Goal: Task Accomplishment & Management: Manage account settings

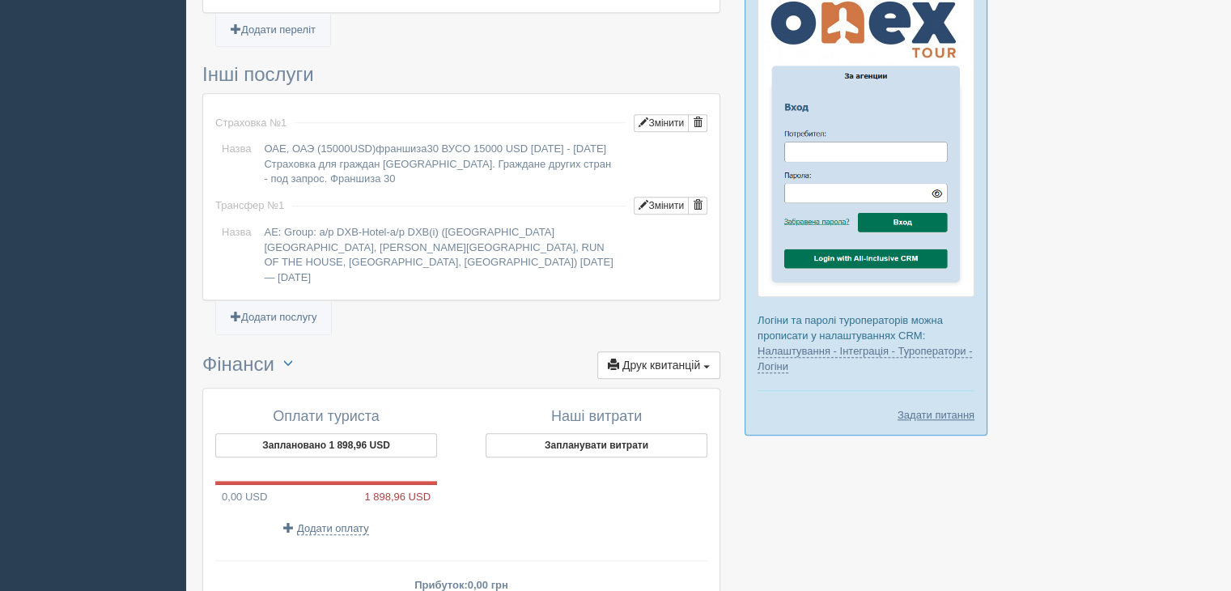
scroll to position [1453, 0]
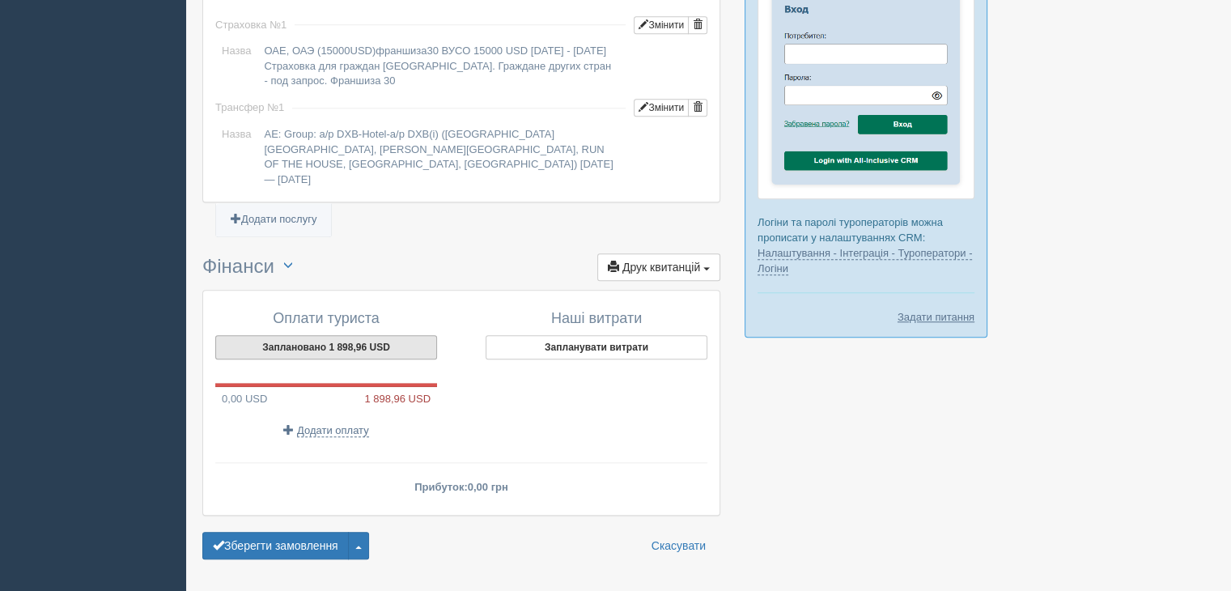
click at [322, 335] on button "Заплановано 1 898,96 USD" at bounding box center [326, 347] width 222 height 24
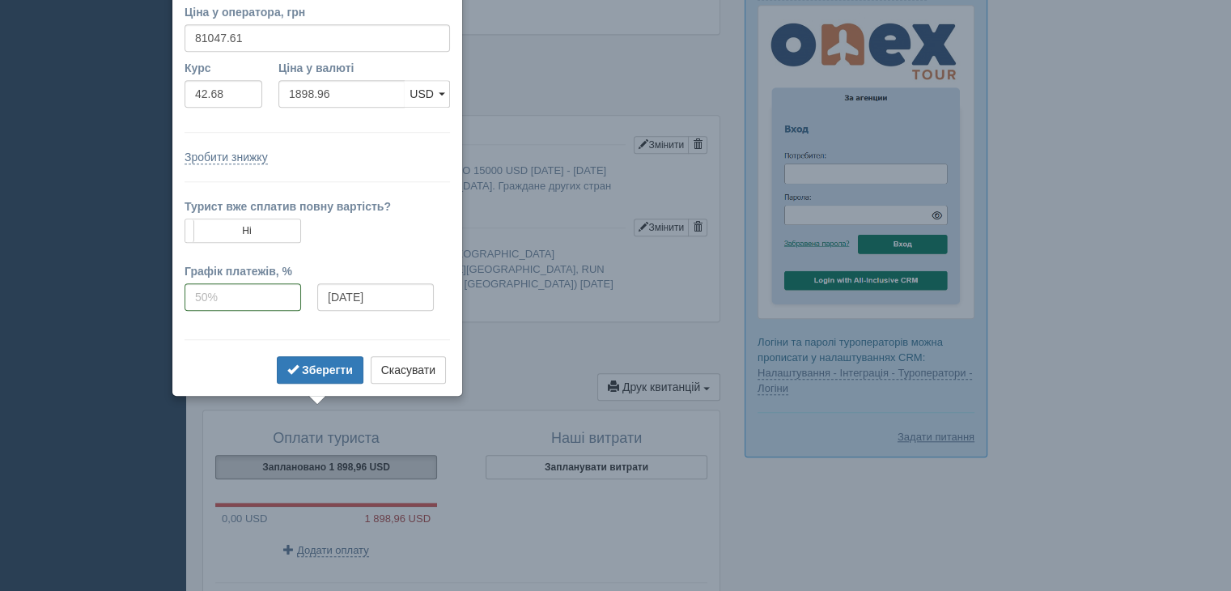
scroll to position [1301, 0]
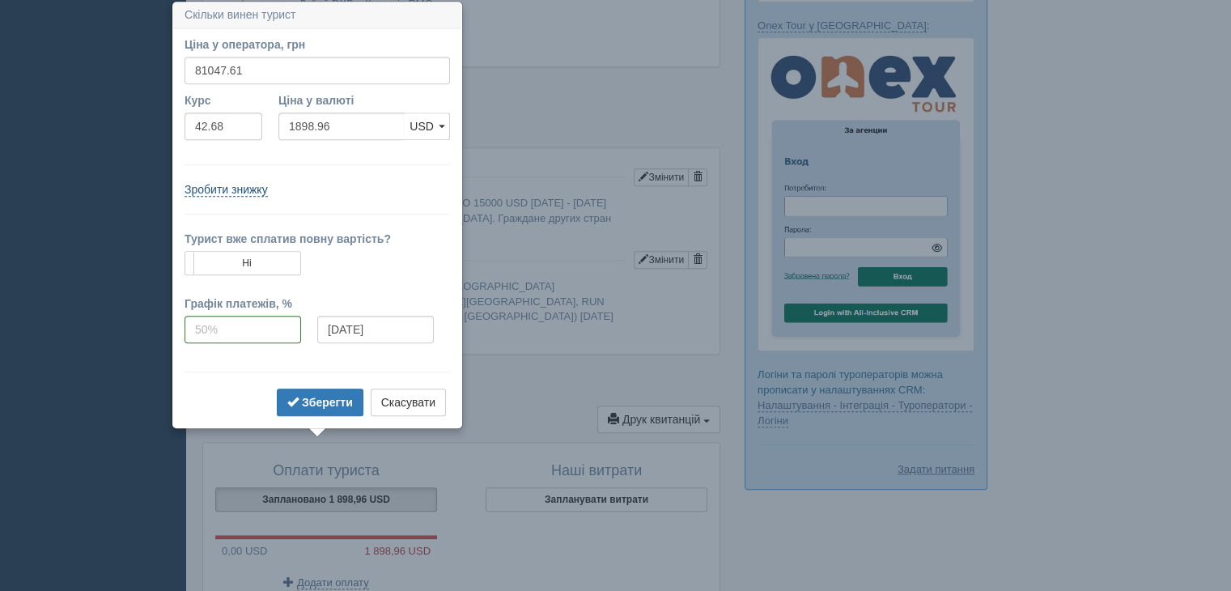
click at [225, 187] on link "Зробити знижку" at bounding box center [225, 190] width 83 height 14
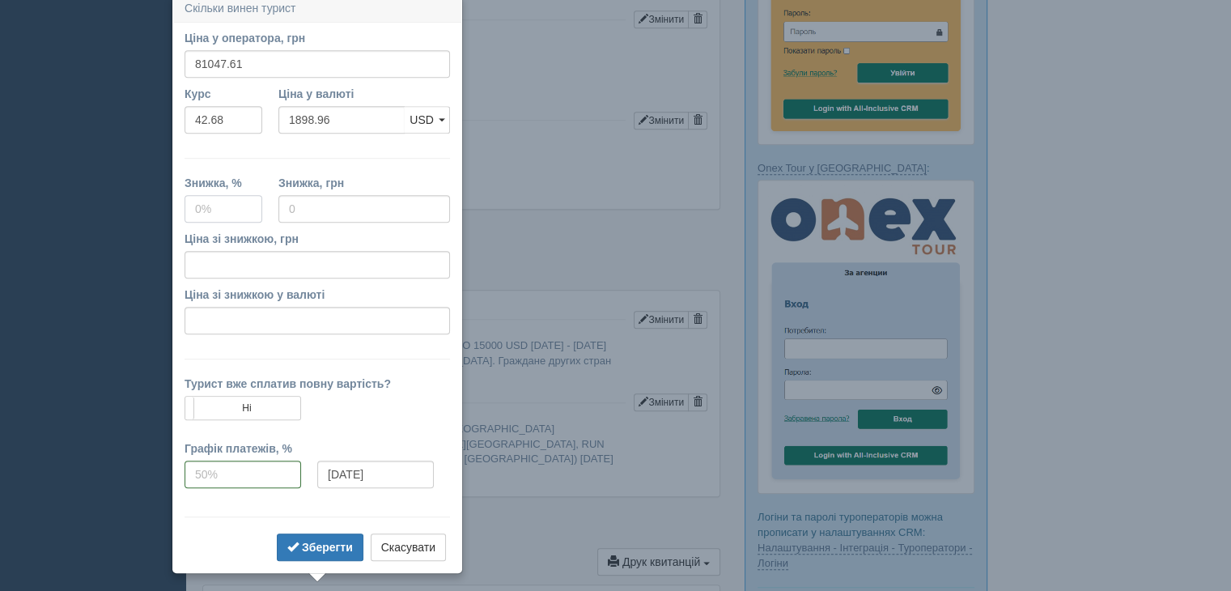
scroll to position [1152, 0]
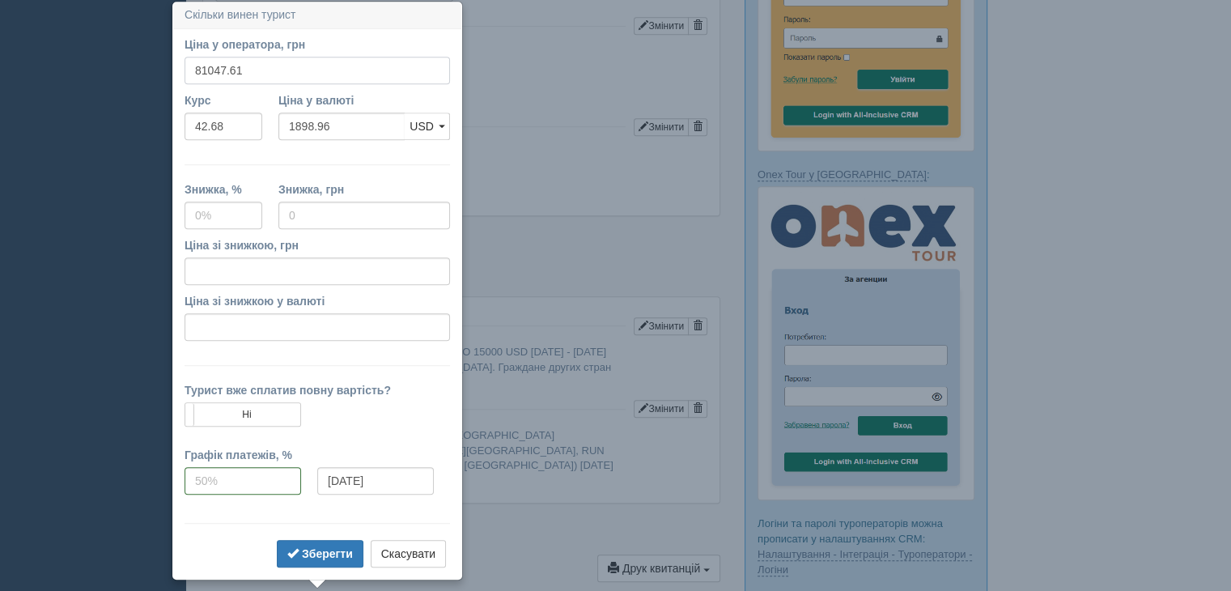
drag, startPoint x: 246, startPoint y: 70, endPoint x: 204, endPoint y: 69, distance: 42.1
click at [204, 69] on input "81047.61" at bounding box center [316, 71] width 265 height 28
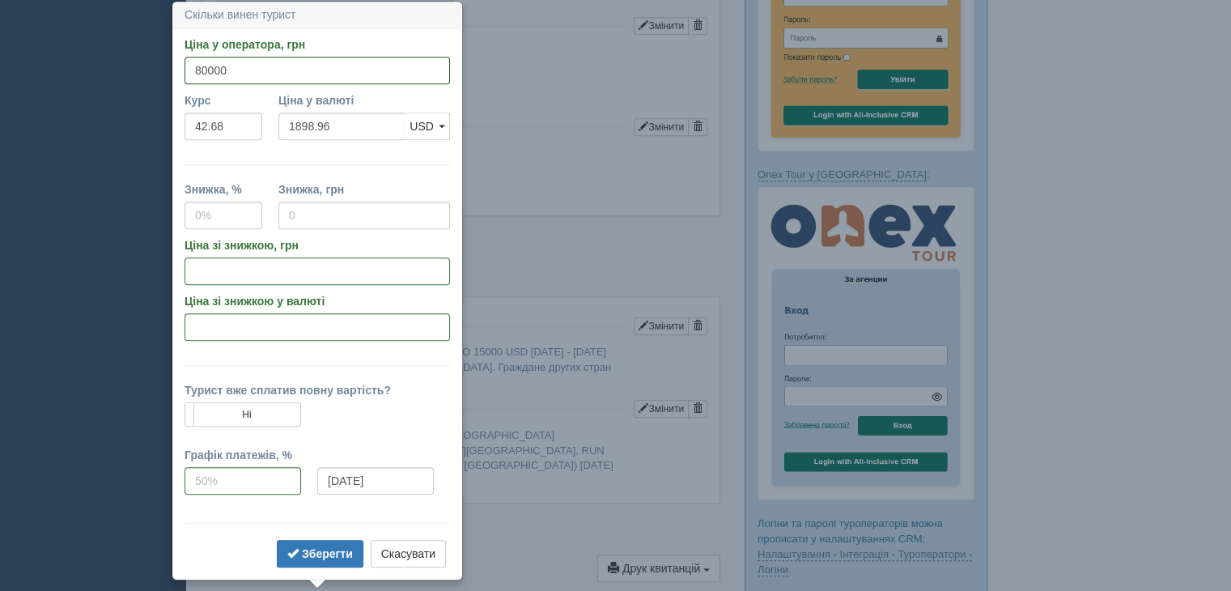
type input "80000"
type input "1874.41"
click at [366, 159] on form "Ціна у оператора, грн 80000 Вказати ціну у валюті Курс 42.68 Ціна у валюті 1874…" at bounding box center [316, 303] width 265 height 535
click at [206, 68] on input "80000" at bounding box center [316, 71] width 265 height 28
type input "80000"
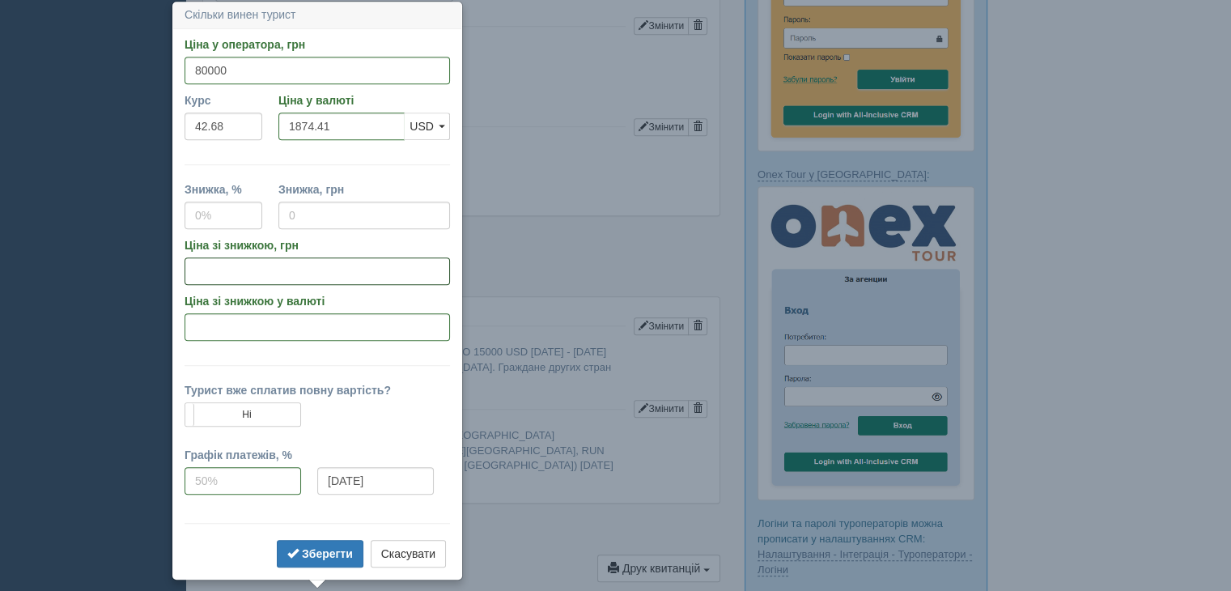
click at [194, 263] on input "Ціна зі знижкою, грн" at bounding box center [316, 271] width 265 height 28
type input "80000"
type input "0"
type input "80000"
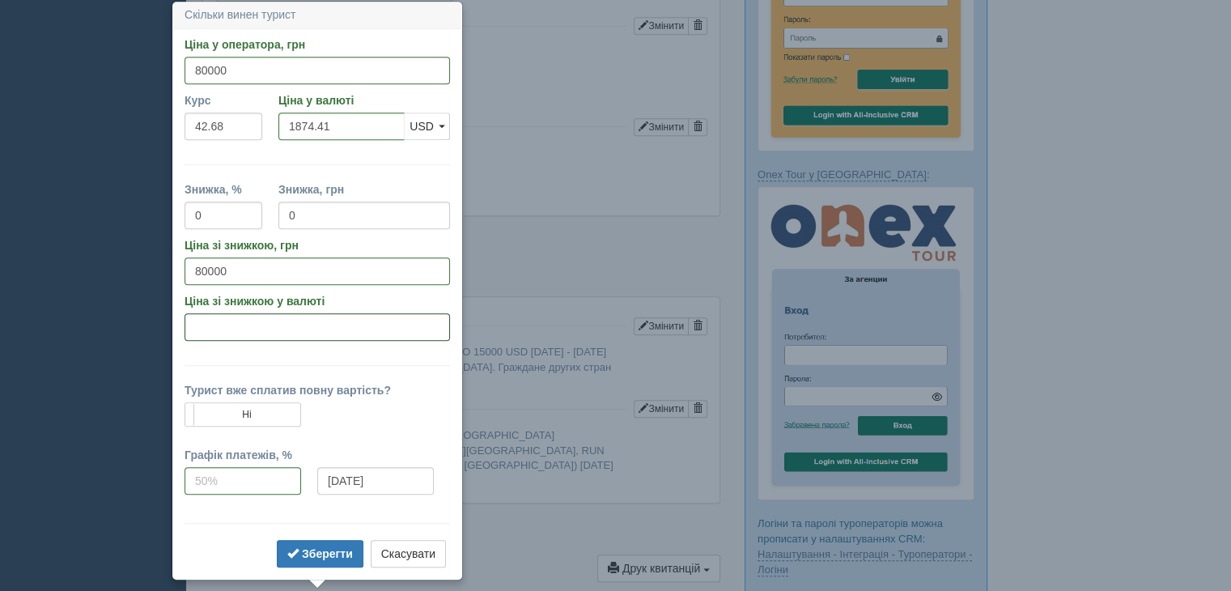
click at [208, 318] on input "Ціна зі знижкою у валюті" at bounding box center [316, 327] width 265 height 28
type input "1974.41"
type input "-5"
type input "-4268.01"
type input "84268.01"
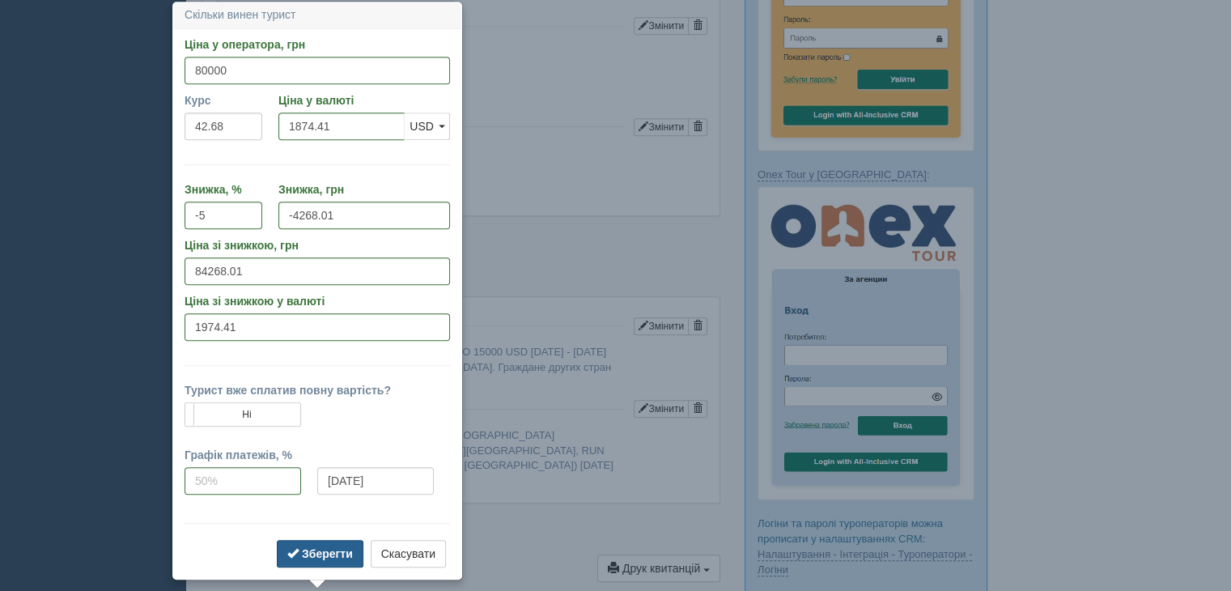
click at [313, 547] on b "Зберегти" at bounding box center [327, 553] width 51 height 13
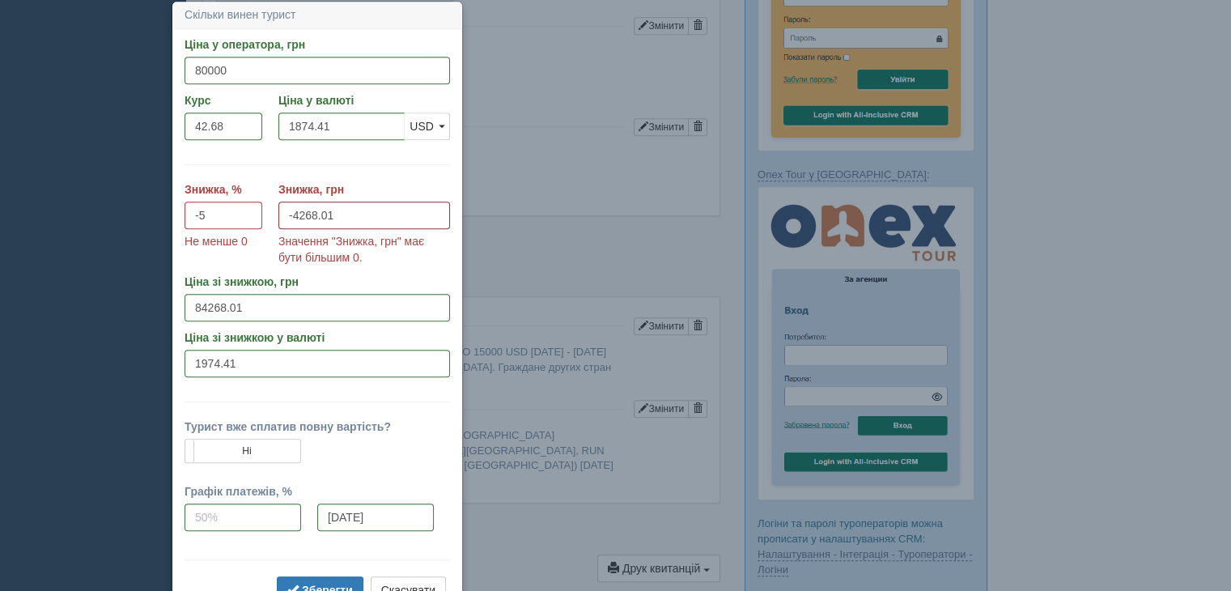
drag, startPoint x: 342, startPoint y: 214, endPoint x: 221, endPoint y: 218, distance: 121.4
click at [221, 218] on div "Знижка, % -5 Не менше 0 Знижка, грн -4268.01 Значення "Знижка, грн" має бути бі…" at bounding box center [317, 227] width 282 height 92
drag, startPoint x: 218, startPoint y: 212, endPoint x: 181, endPoint y: 211, distance: 36.4
click at [181, 211] on div "Знижка, % -5 Не менше 0" at bounding box center [223, 219] width 94 height 76
drag, startPoint x: 334, startPoint y: 211, endPoint x: 269, endPoint y: 214, distance: 65.6
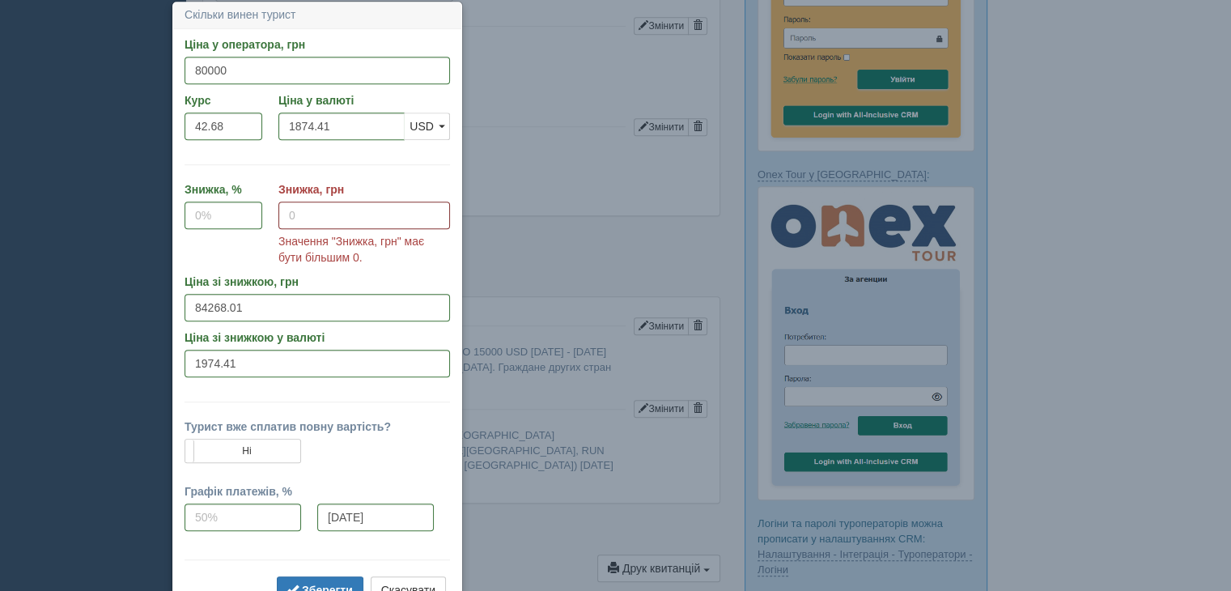
click at [269, 214] on div "Знижка, % Знижка, грн Значення "Знижка, грн" має бути більшим 0." at bounding box center [317, 227] width 282 height 92
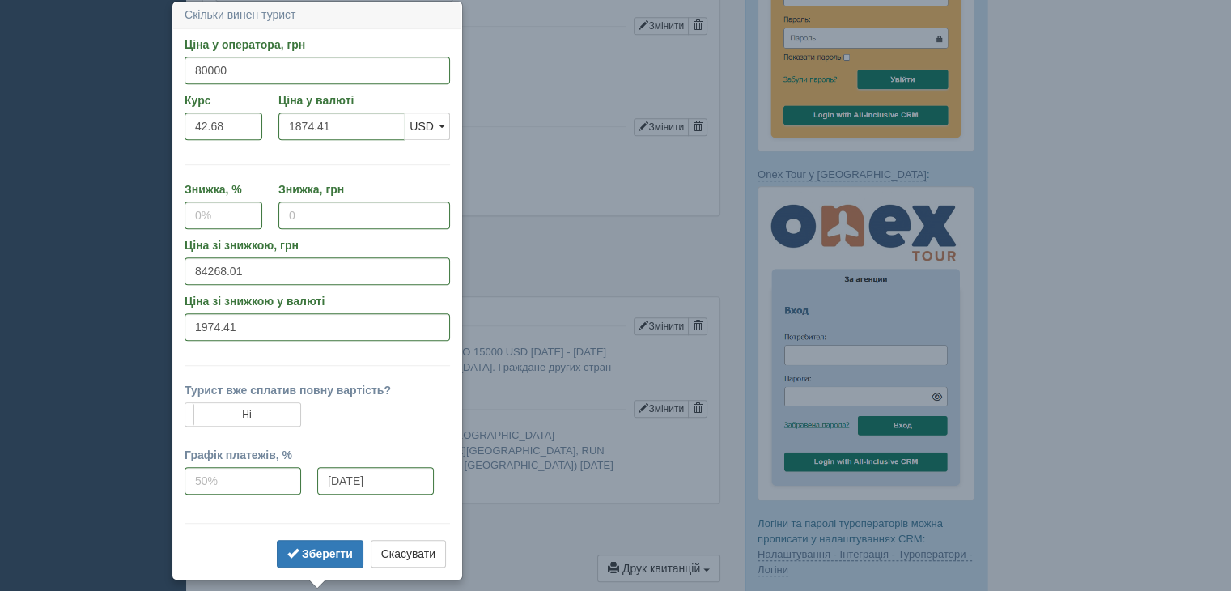
click at [279, 159] on form "Ціна у оператора, грн 80000 Вказати ціну у валюті Курс 42.68 Ціна у валюті 1874…" at bounding box center [316, 303] width 265 height 535
click at [402, 545] on button "Скасувати" at bounding box center [408, 554] width 75 height 28
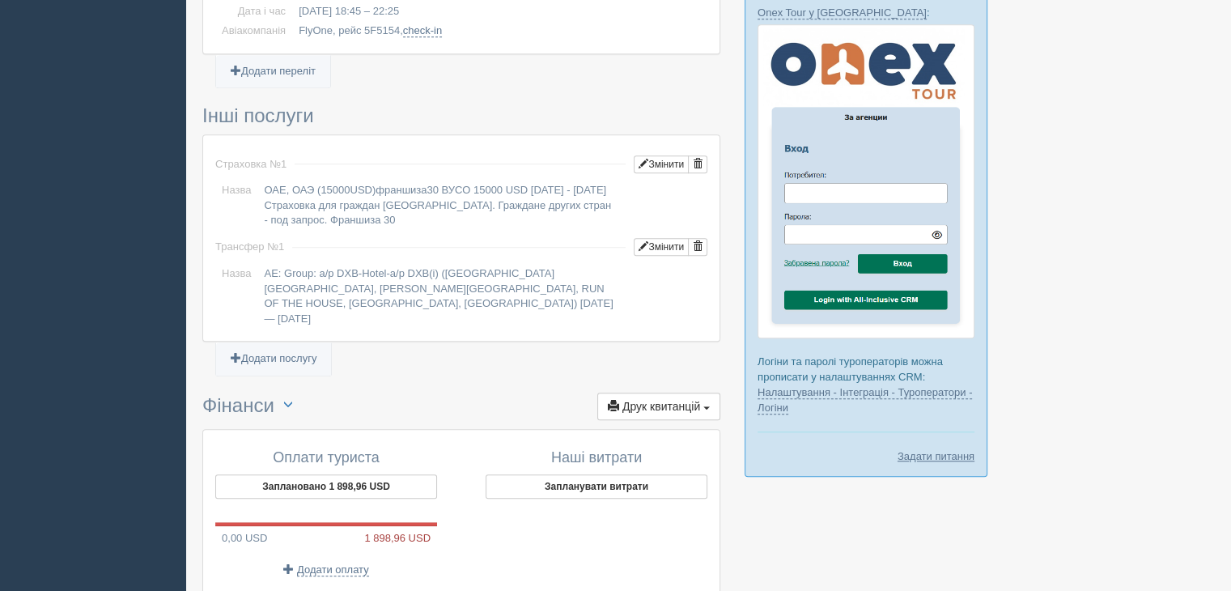
scroll to position [1453, 0]
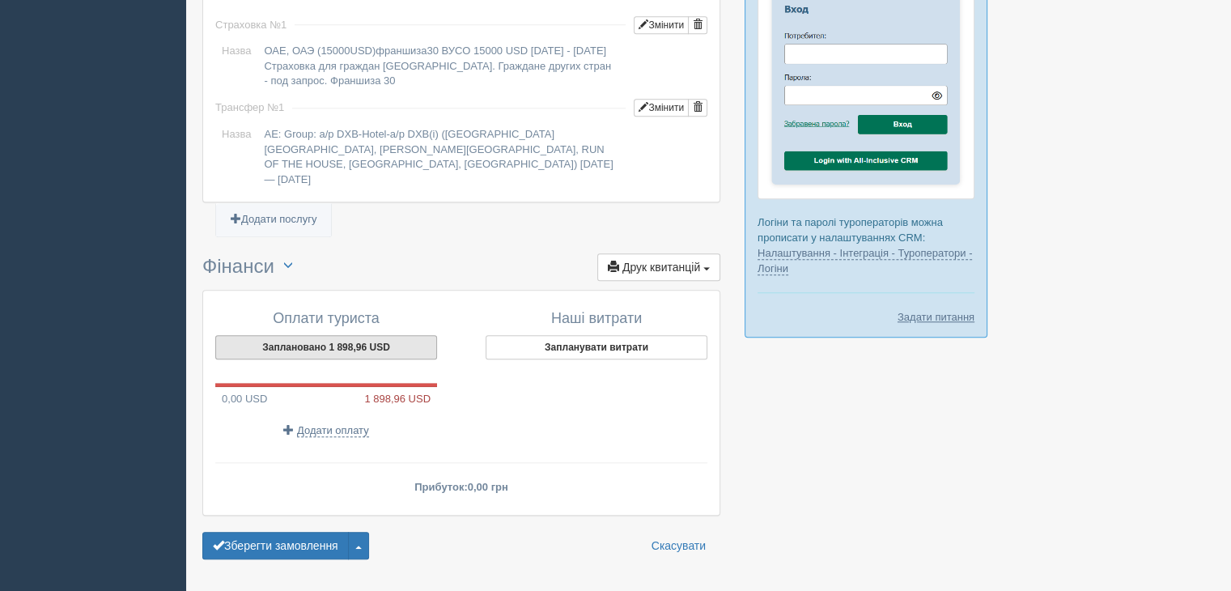
click at [316, 335] on button "Заплановано 1 898,96 USD" at bounding box center [326, 347] width 222 height 24
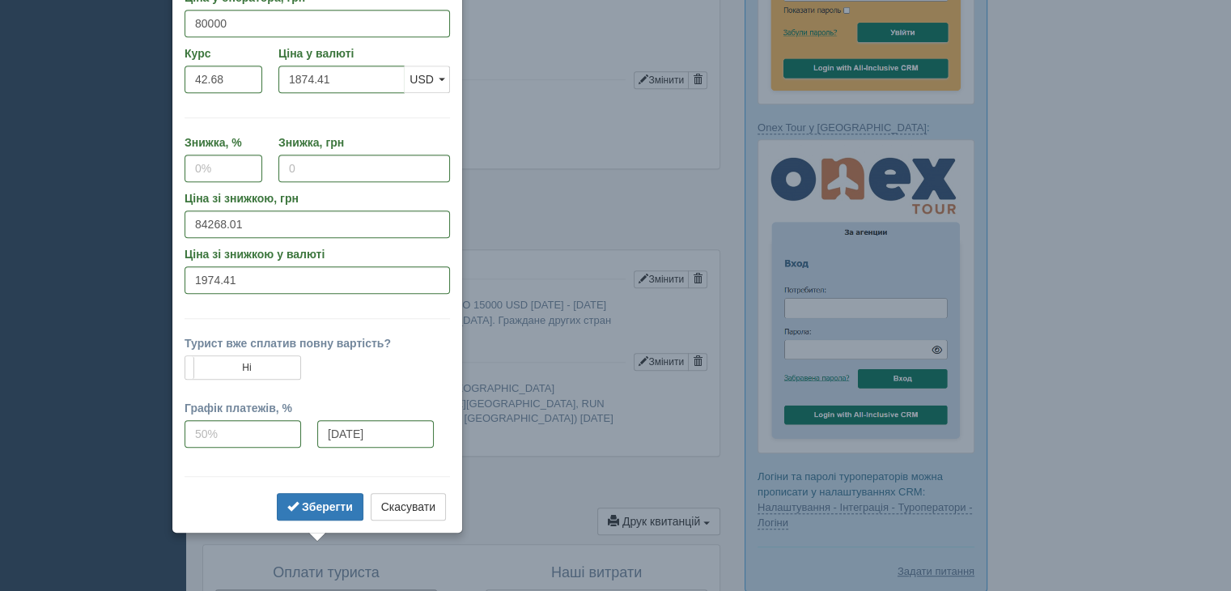
scroll to position [1152, 0]
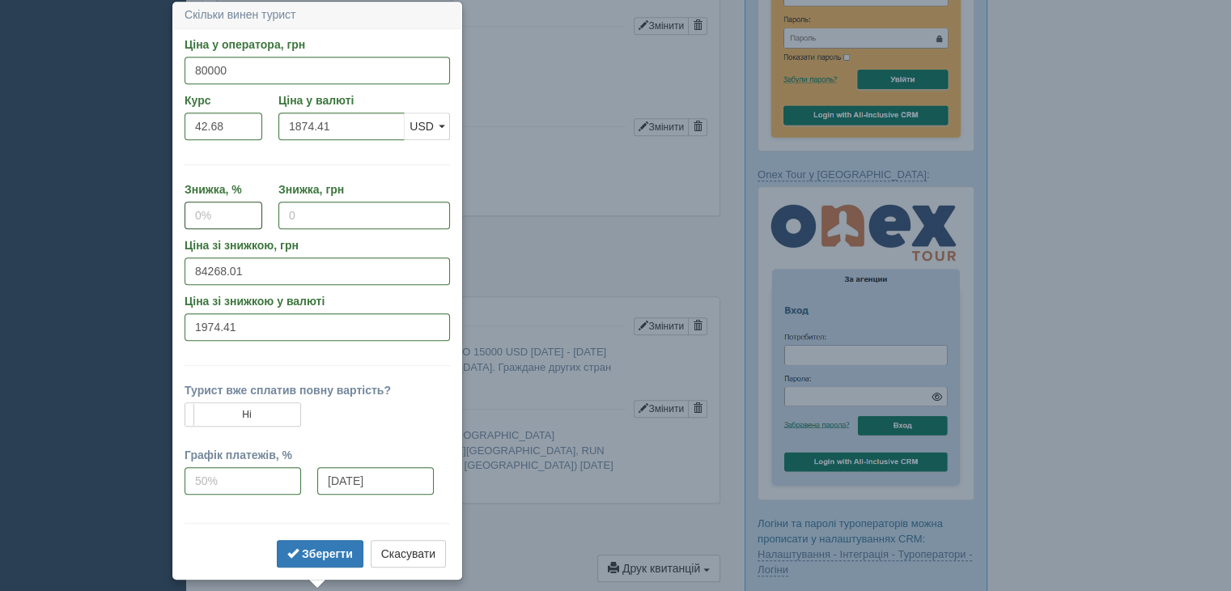
click at [236, 216] on input "Знижка, %" at bounding box center [223, 215] width 78 height 28
type input "0"
click at [290, 215] on input "Знижка, грн" at bounding box center [364, 215] width 172 height 28
click at [321, 559] on button "Зберегти" at bounding box center [320, 554] width 87 height 28
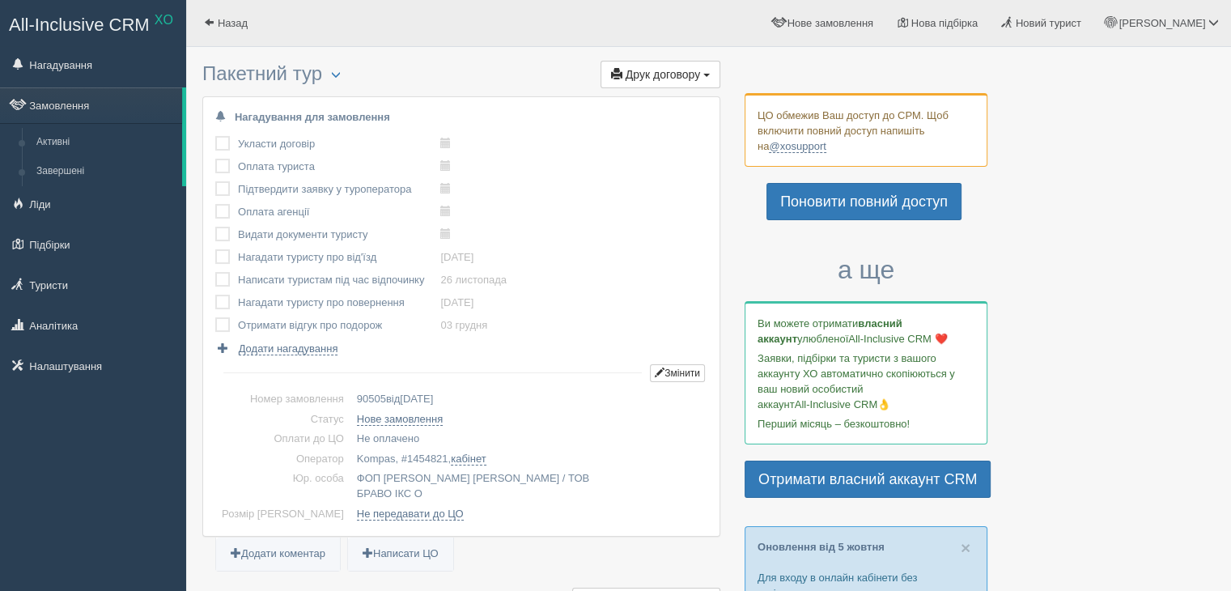
scroll to position [0, 0]
drag, startPoint x: 218, startPoint y: 189, endPoint x: 240, endPoint y: 194, distance: 21.6
click at [215, 181] on label at bounding box center [215, 181] width 0 height 0
click at [0, 0] on input "checkbox" at bounding box center [0, 0] width 0 height 0
